Goal: Check status: Check status

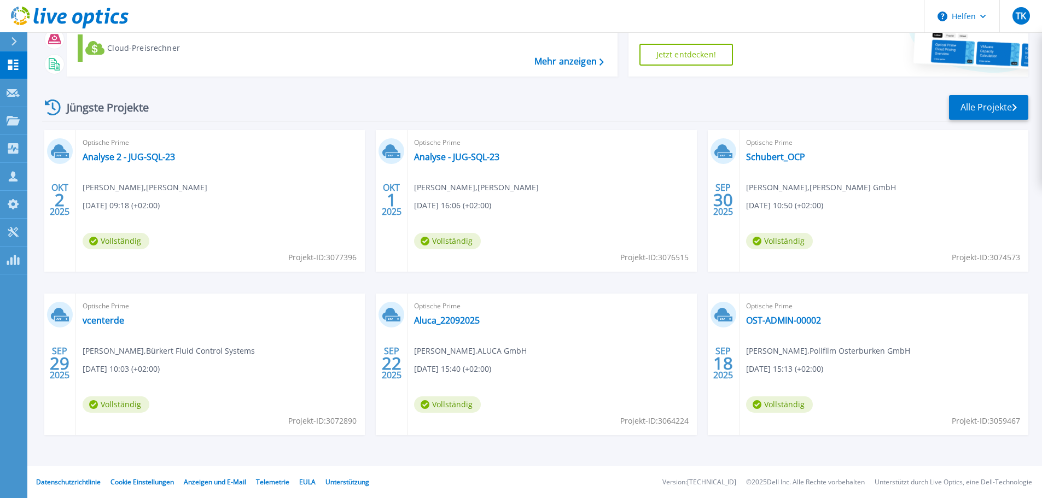
scroll to position [108, 0]
click at [451, 315] on font "Aluca_22092025" at bounding box center [447, 320] width 66 height 12
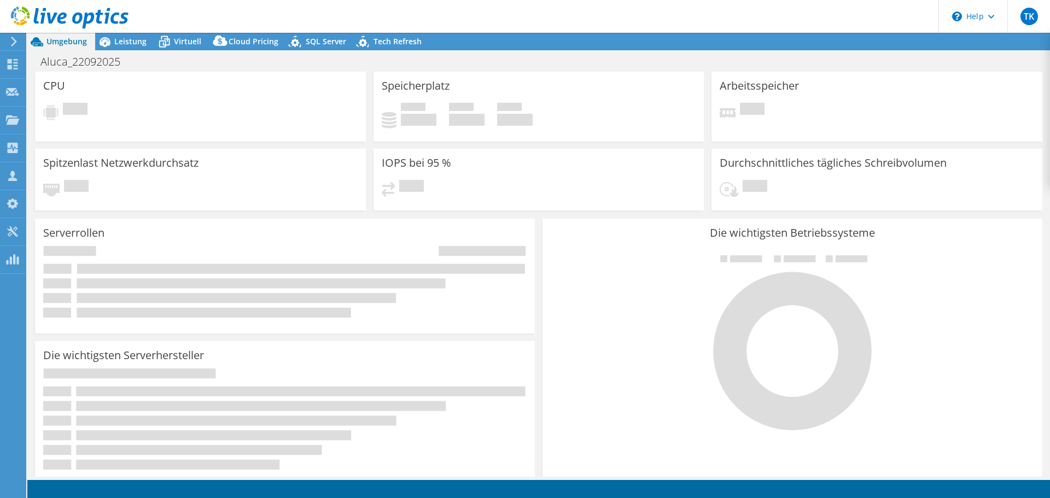
select select "EUFrankfurt"
select select "EUR"
click at [137, 45] on font "Leistung" at bounding box center [130, 41] width 32 height 10
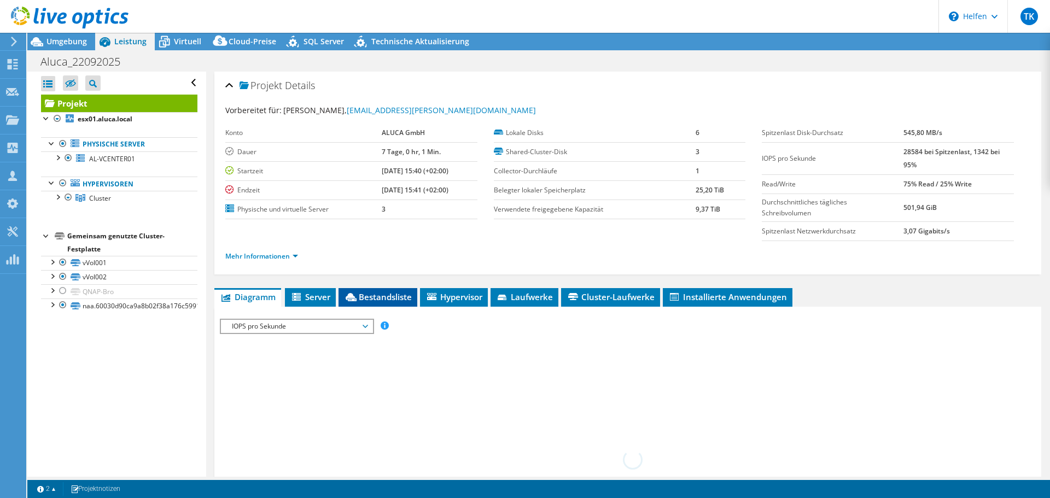
click at [403, 300] on font "Bestandsliste" at bounding box center [385, 297] width 53 height 11
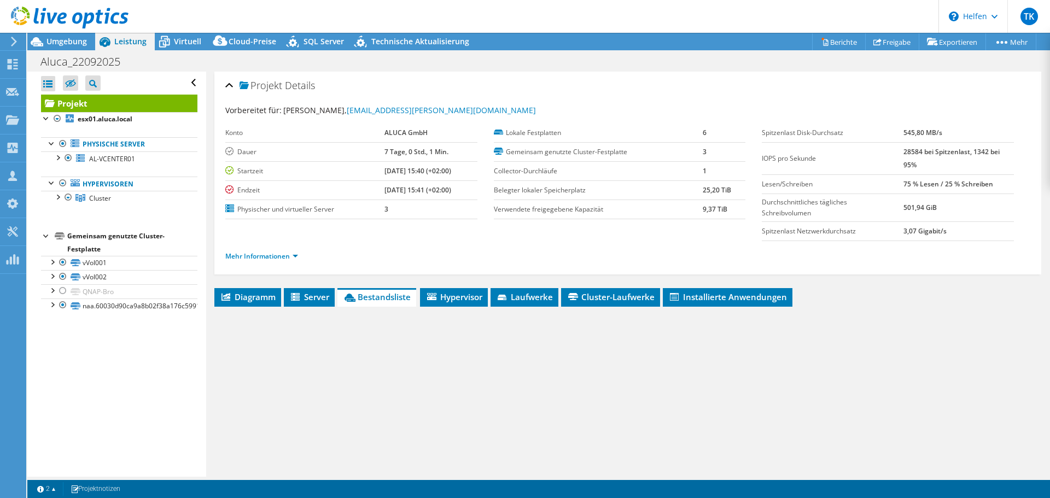
click at [385, 295] on font "Bestandsliste" at bounding box center [384, 297] width 53 height 11
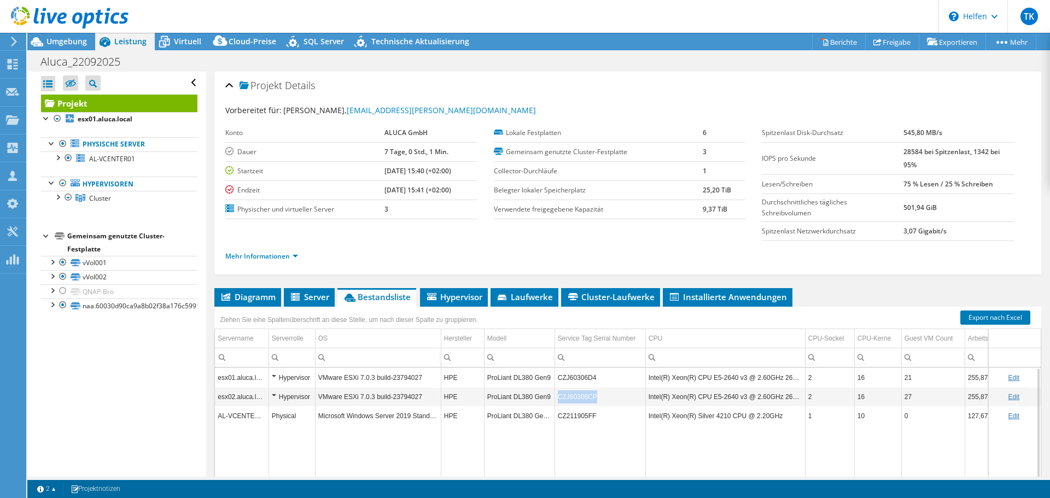
drag, startPoint x: 597, startPoint y: 399, endPoint x: 559, endPoint y: 398, distance: 38.3
click at [559, 398] on td "CZJ60306CP" at bounding box center [600, 396] width 91 height 19
